Goal: Navigation & Orientation: Find specific page/section

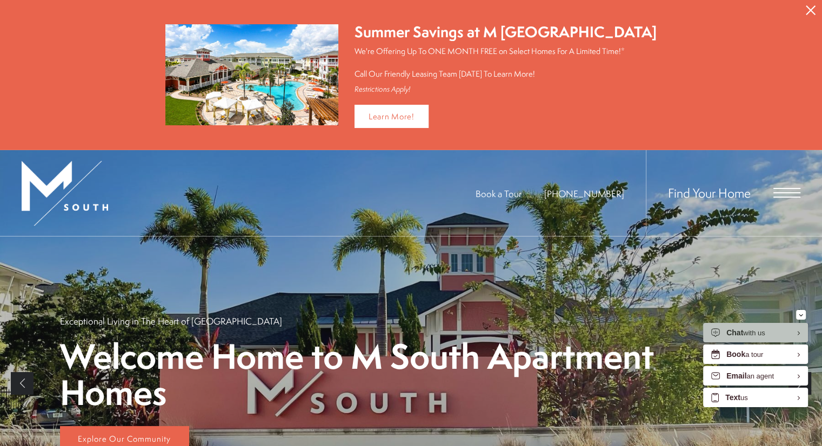
click at [770, 184] on div "Find Your Home" at bounding box center [723, 193] width 155 height 86
click at [781, 186] on div "Find Your Home" at bounding box center [723, 193] width 155 height 86
click at [778, 192] on span "Open Menu" at bounding box center [787, 192] width 27 height 1
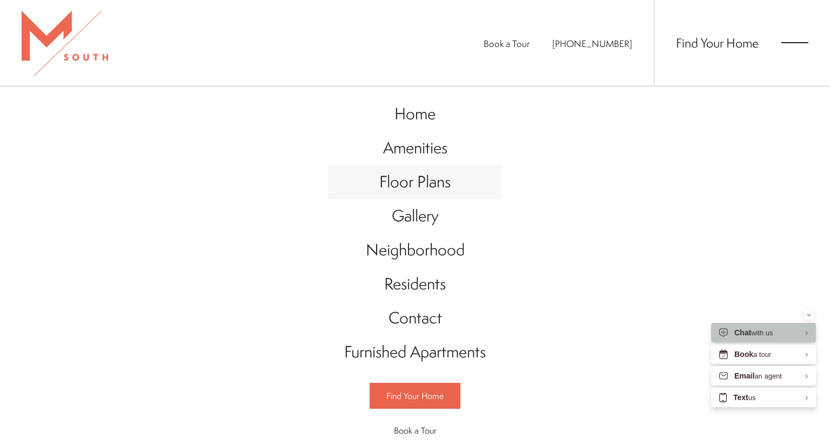
click at [417, 184] on span "Floor Plans" at bounding box center [414, 182] width 71 height 22
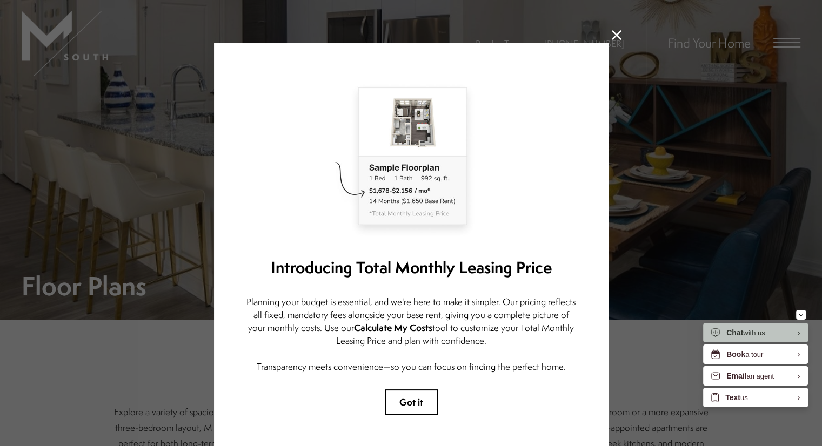
click at [613, 31] on icon at bounding box center [617, 35] width 10 height 10
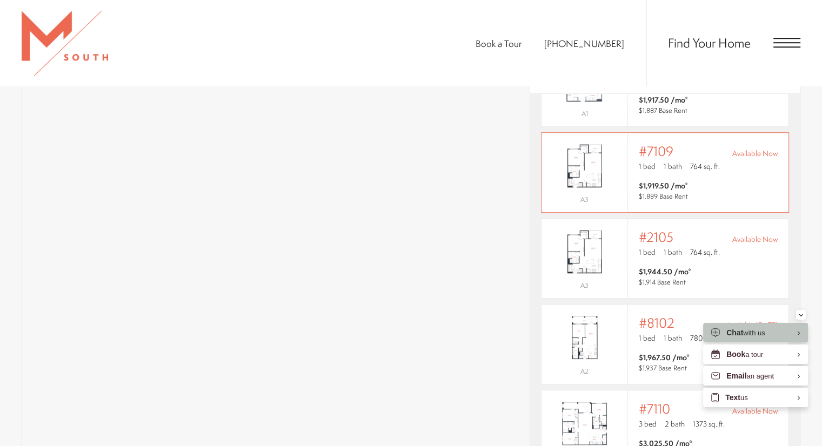
scroll to position [703, 0]
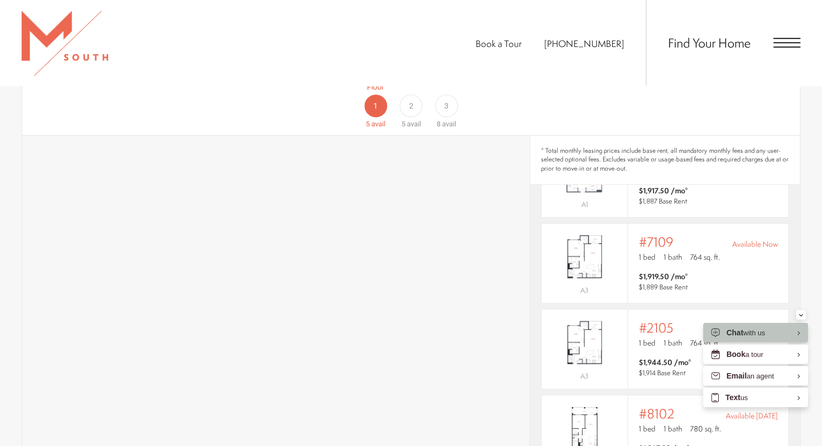
click at [414, 99] on div "2" at bounding box center [410, 106] width 23 height 23
